Goal: Use online tool/utility: Use online tool/utility

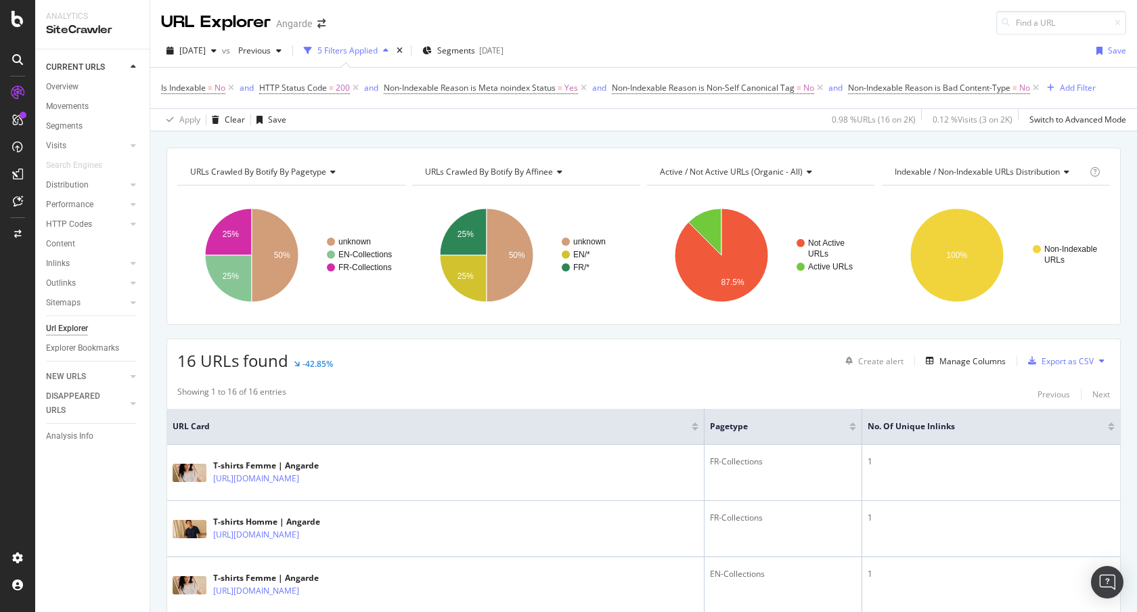
scroll to position [51, 0]
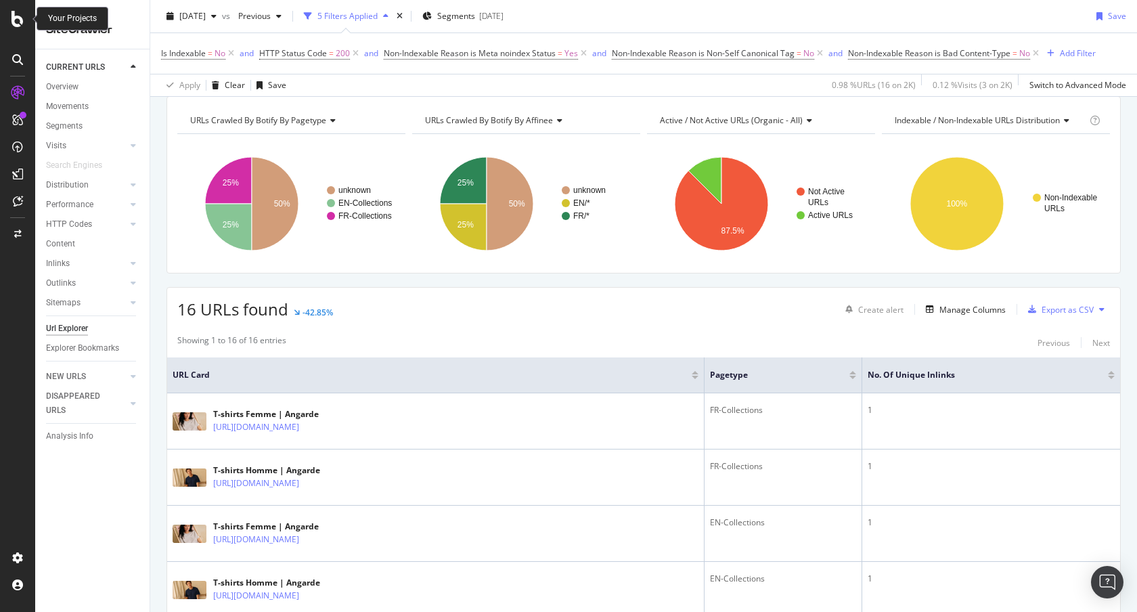
click at [23, 24] on icon at bounding box center [18, 19] width 12 height 16
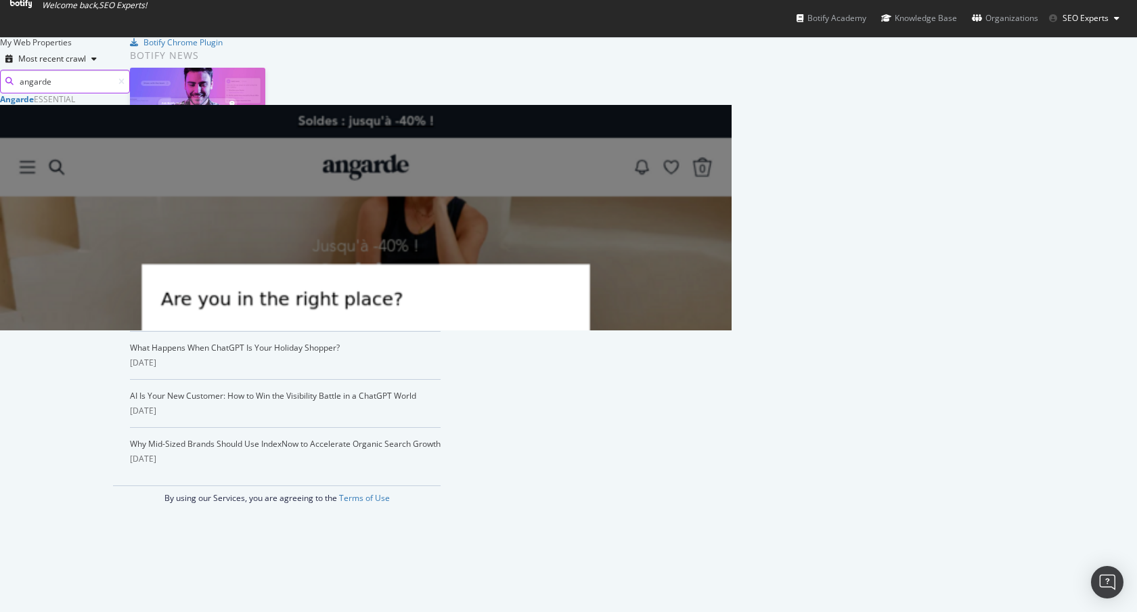
scroll to position [227, 722]
type input "angarde"
click at [34, 105] on b "Angarde" at bounding box center [17, 99] width 34 height 12
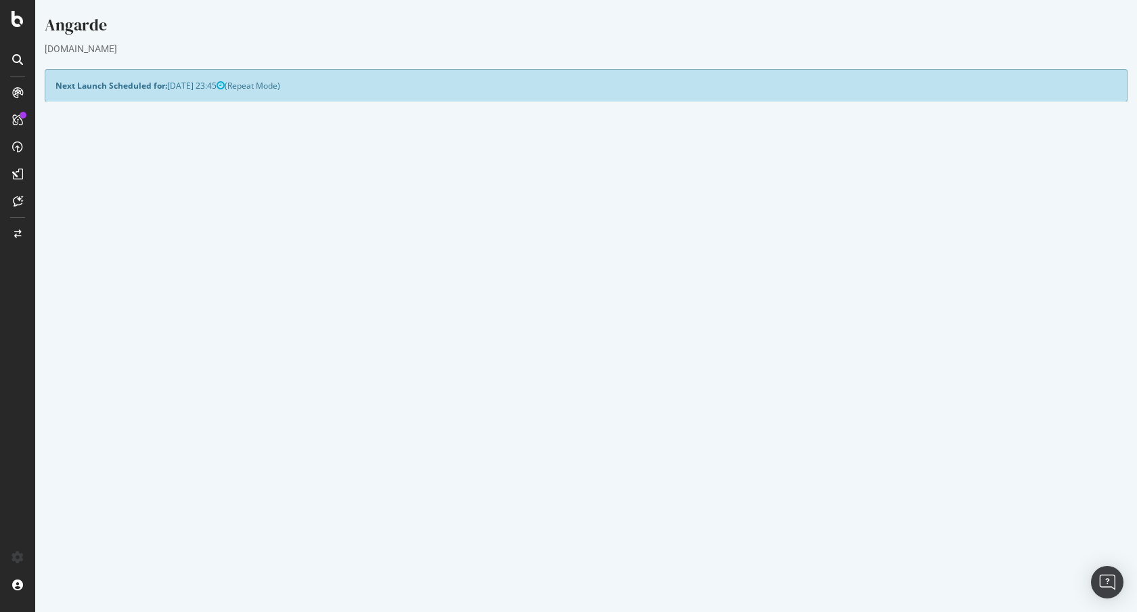
click at [544, 368] on button "Yes! Start Now" at bounding box center [569, 366] width 84 height 22
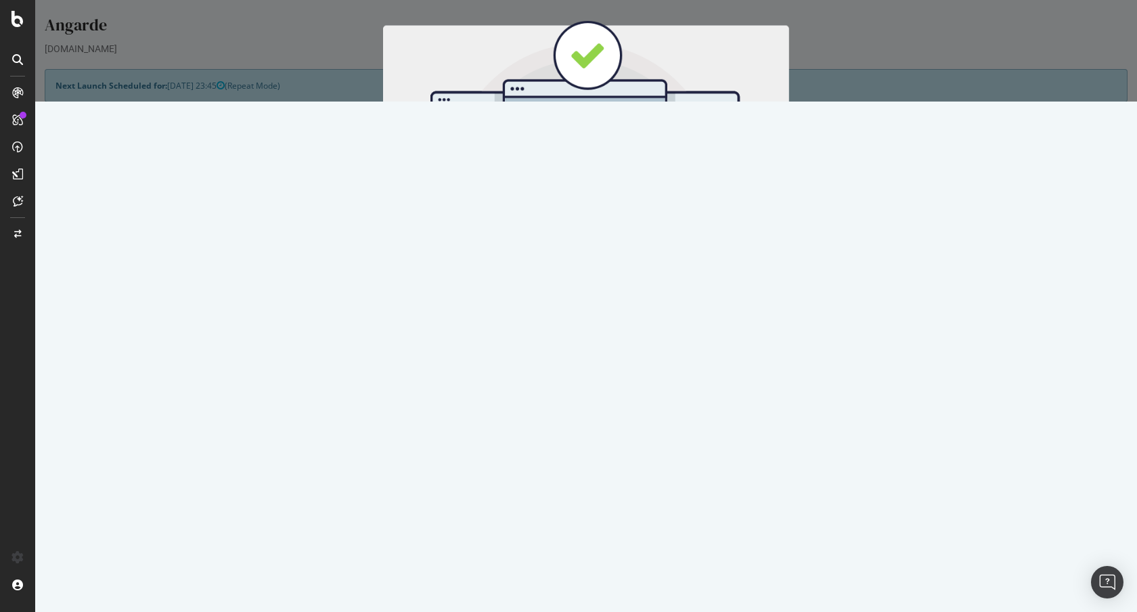
click at [601, 234] on button "Start Now" at bounding box center [612, 224] width 60 height 23
